Goal: Task Accomplishment & Management: Manage account settings

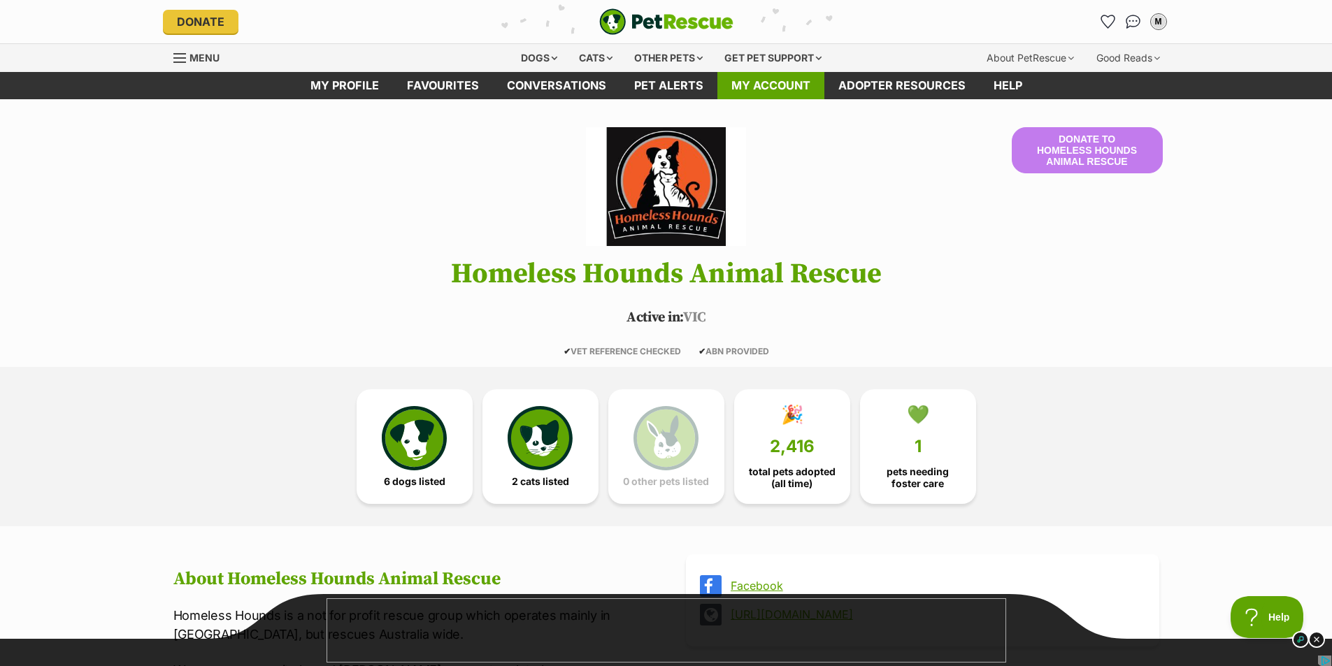
click at [781, 83] on link "My account" at bounding box center [770, 85] width 107 height 27
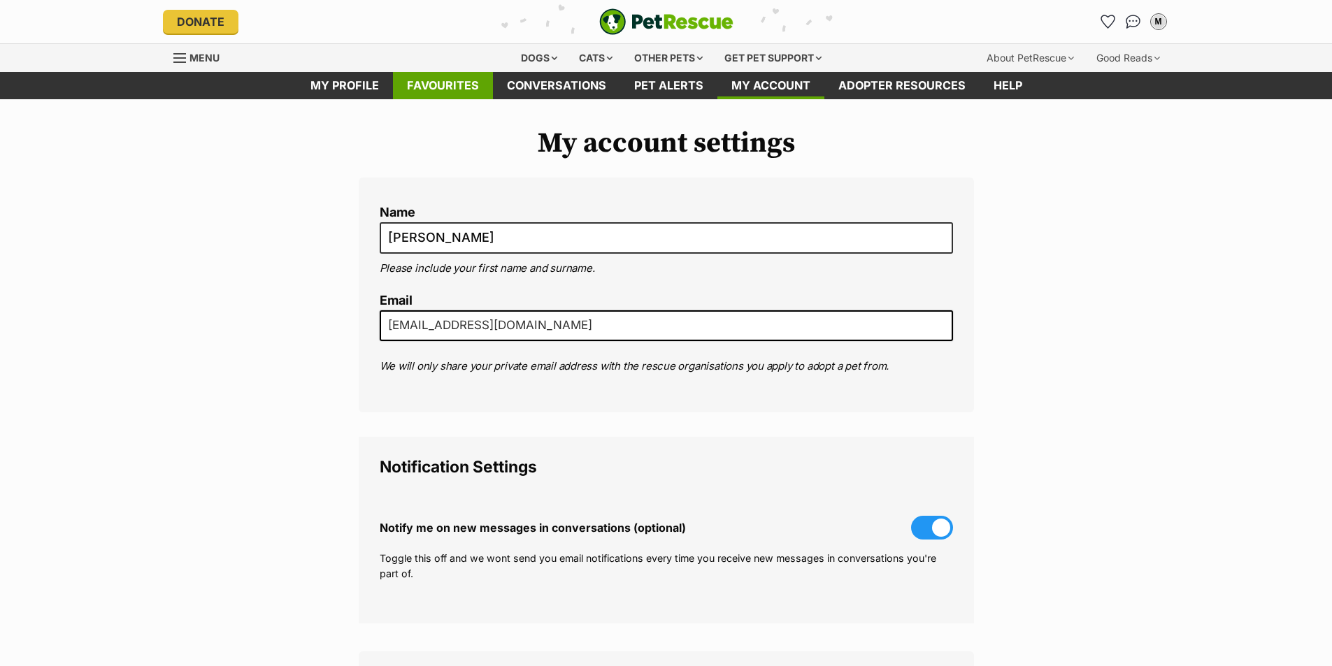
click at [443, 90] on link "Favourites" at bounding box center [443, 85] width 100 height 27
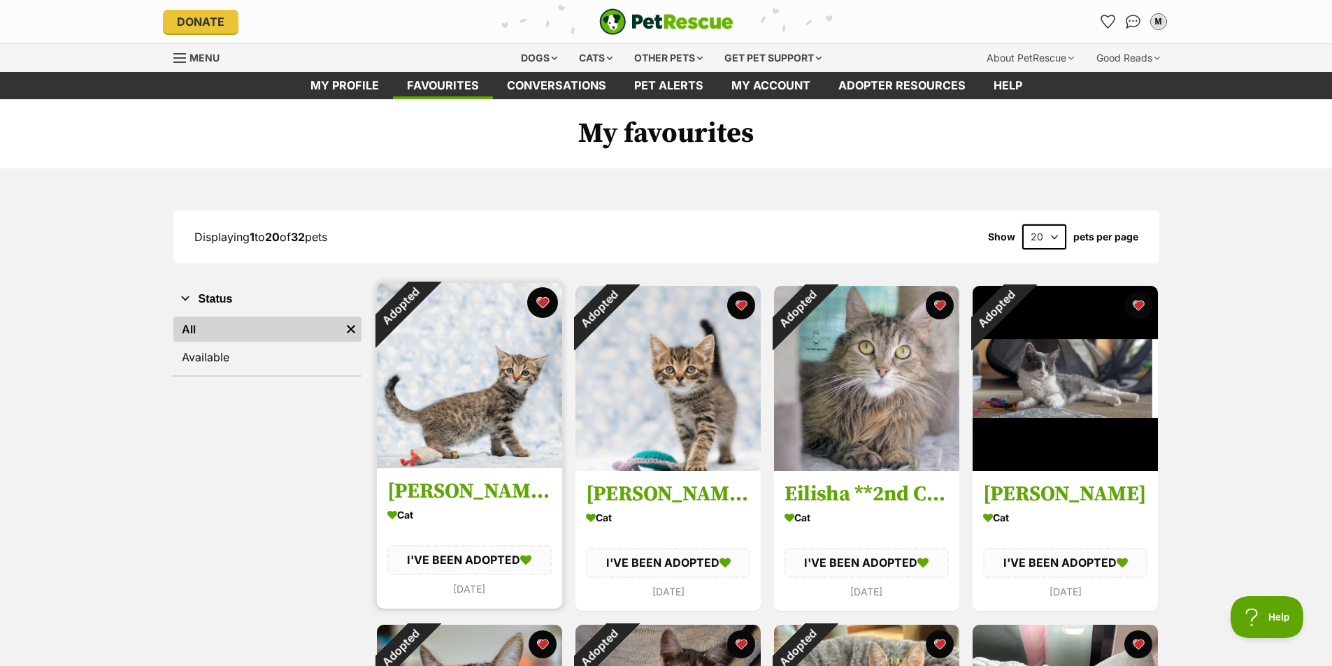
click at [542, 301] on button "favourite" at bounding box center [542, 302] width 31 height 31
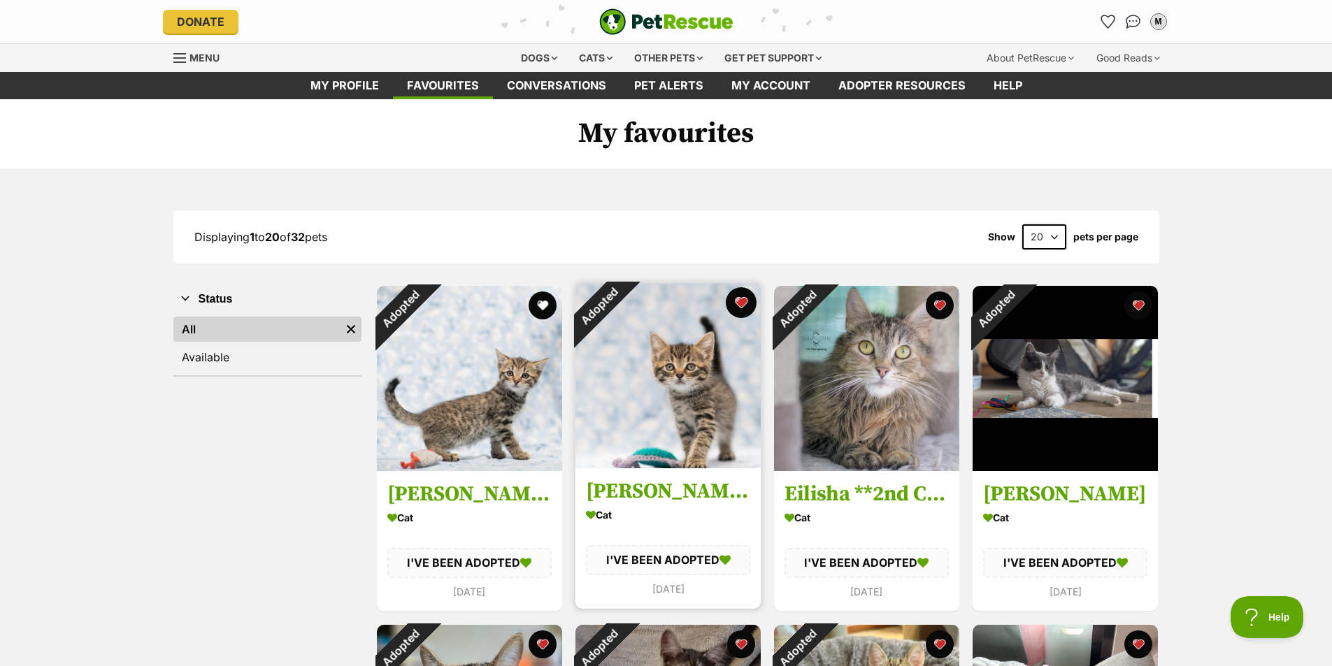
click at [740, 303] on button "favourite" at bounding box center [741, 302] width 31 height 31
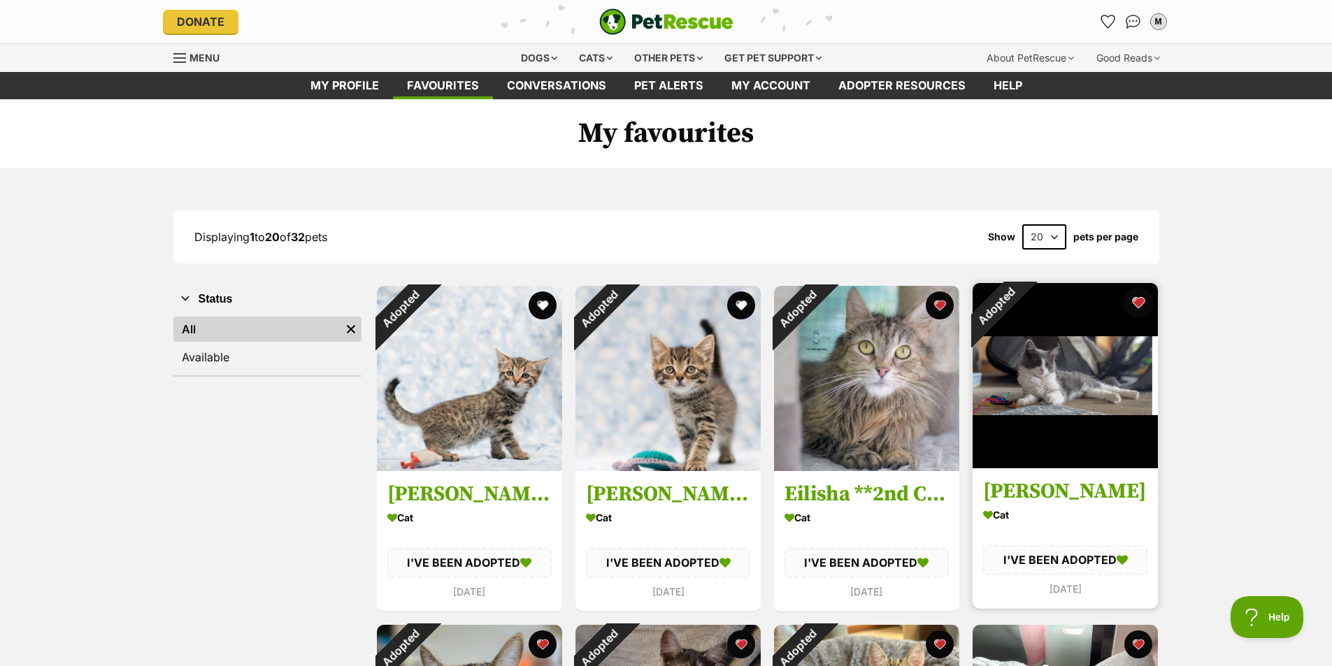
click at [951, 305] on button "favourite" at bounding box center [940, 306] width 28 height 28
click at [1136, 299] on button "favourite" at bounding box center [1138, 302] width 31 height 31
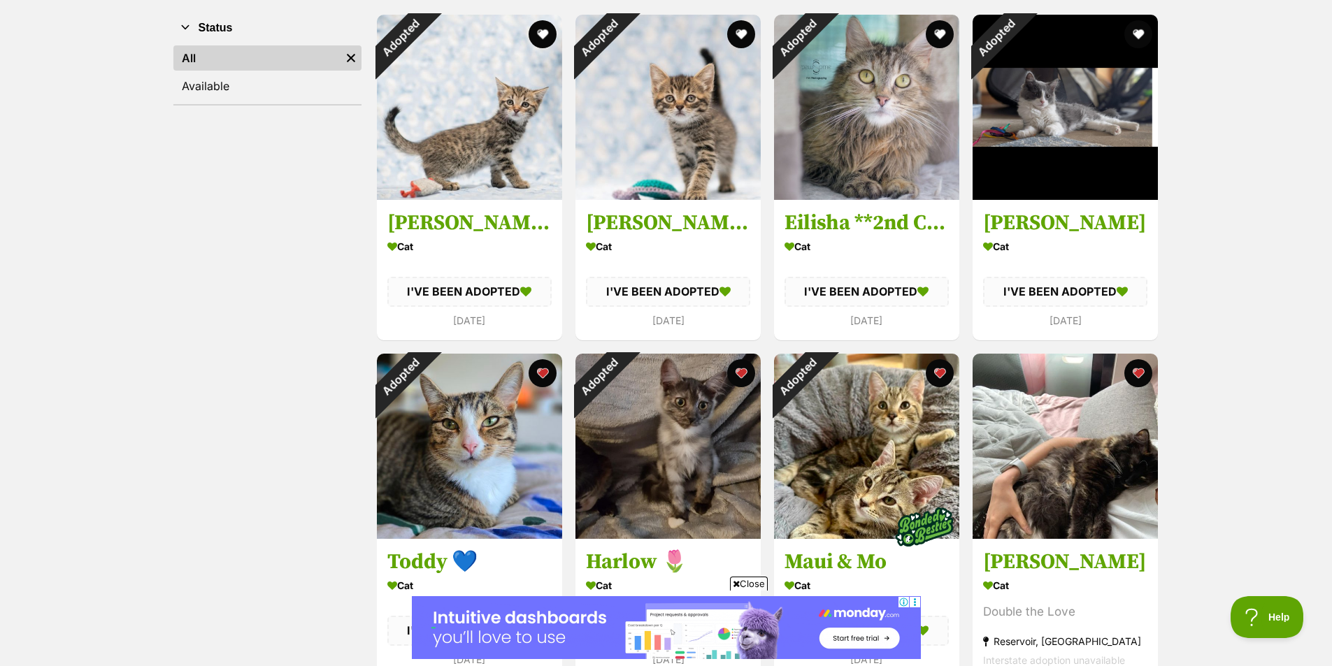
scroll to position [327, 0]
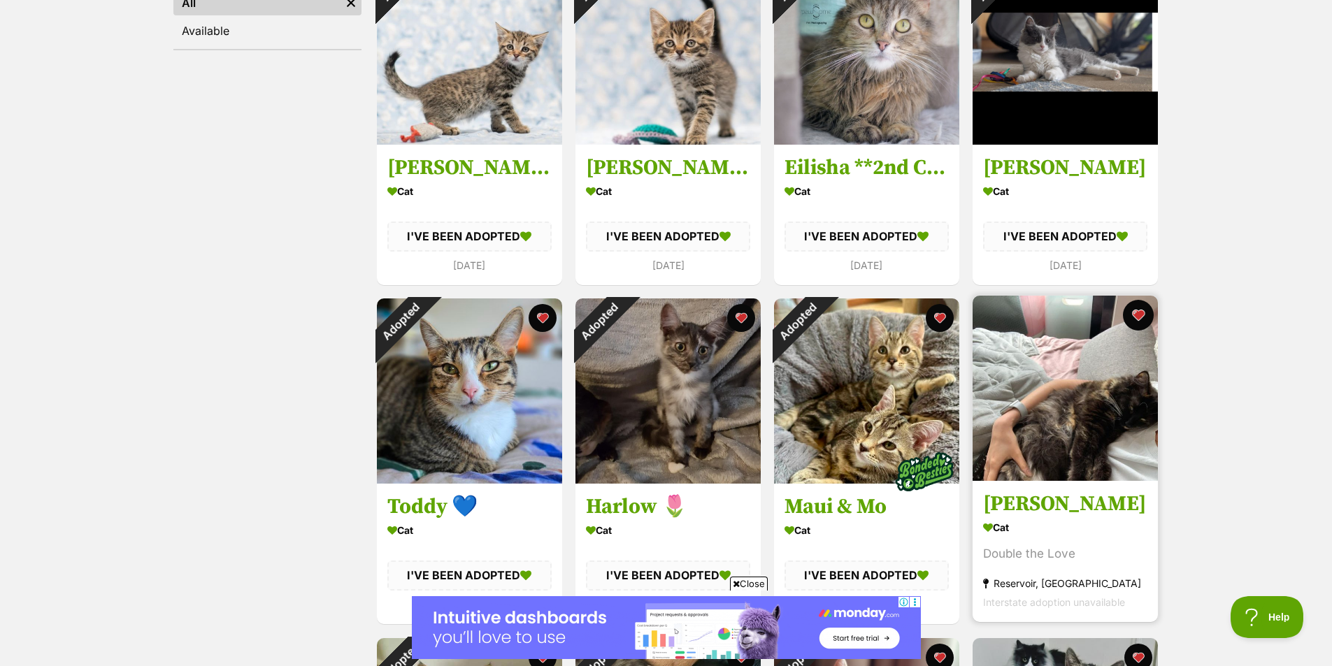
click at [1137, 311] on button "favourite" at bounding box center [1138, 315] width 31 height 31
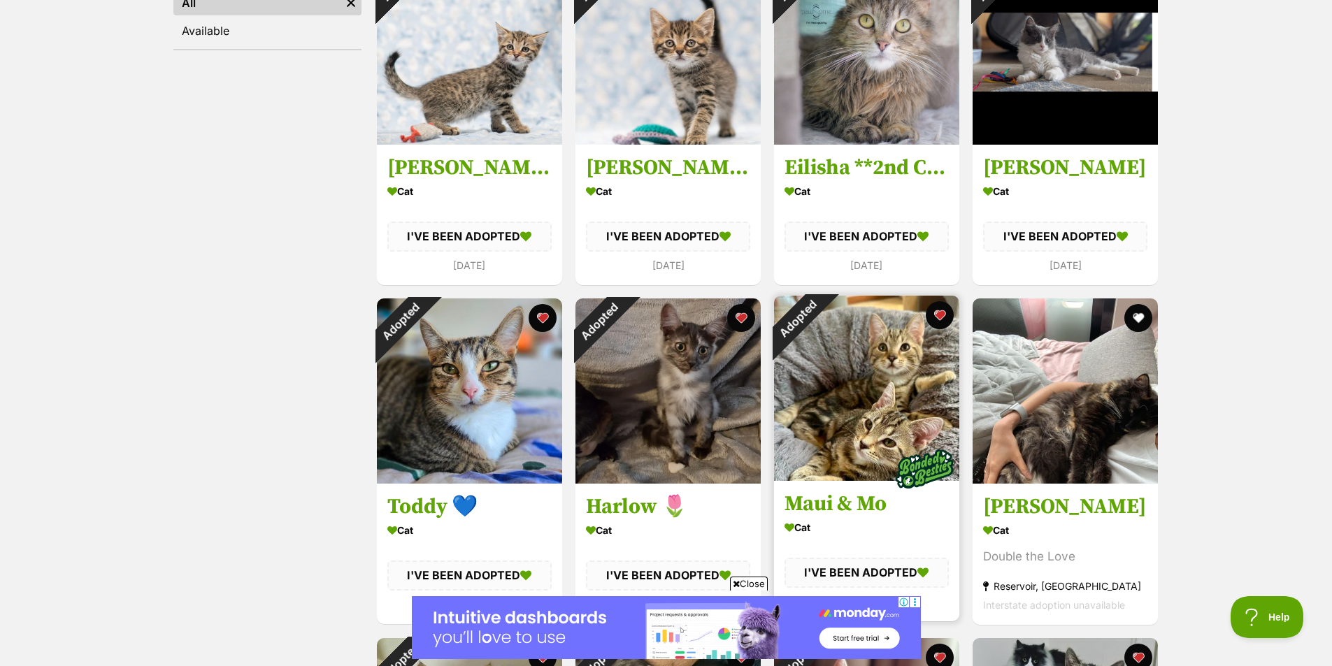
click at [843, 355] on img at bounding box center [866, 388] width 185 height 185
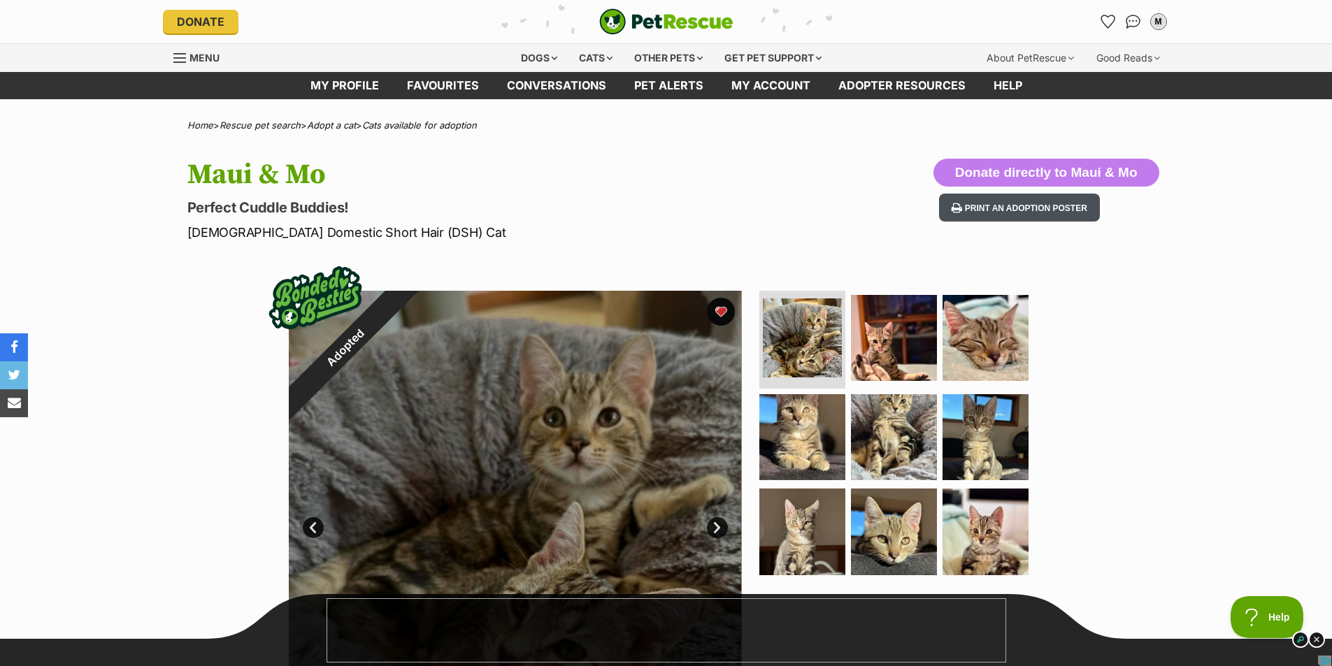
click at [1039, 208] on button "Print an adoption poster" at bounding box center [1019, 208] width 161 height 29
